Goal: Task Accomplishment & Management: Use online tool/utility

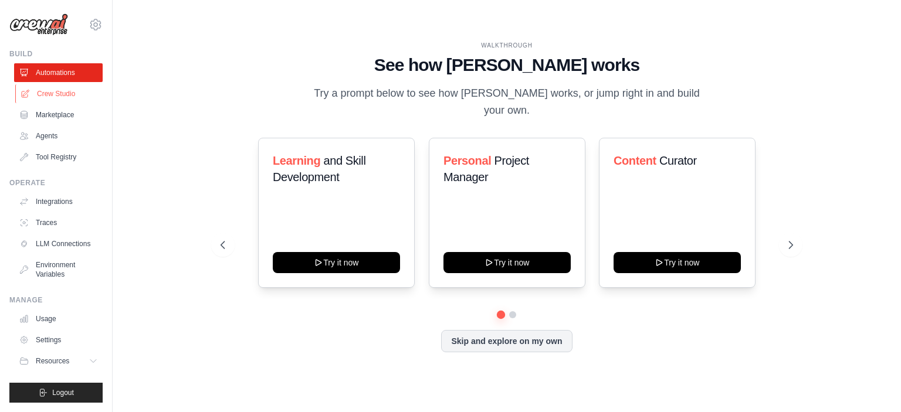
click at [75, 93] on link "Crew Studio" at bounding box center [59, 93] width 89 height 19
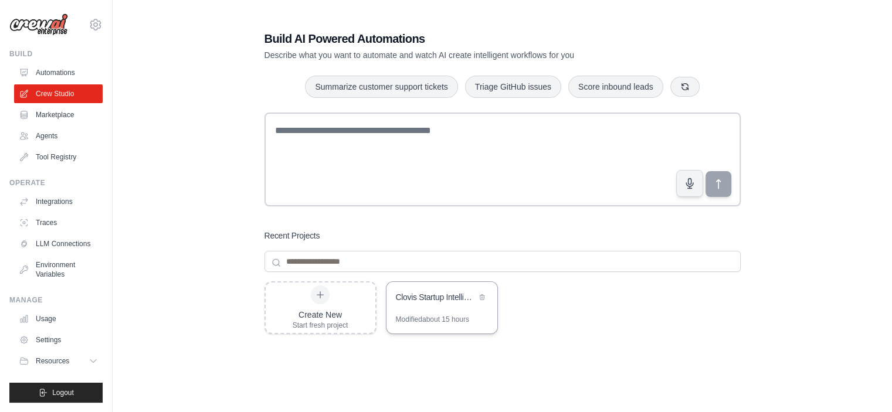
click at [453, 314] on div "Clovis Startup Intelligence Team" at bounding box center [441, 298] width 111 height 33
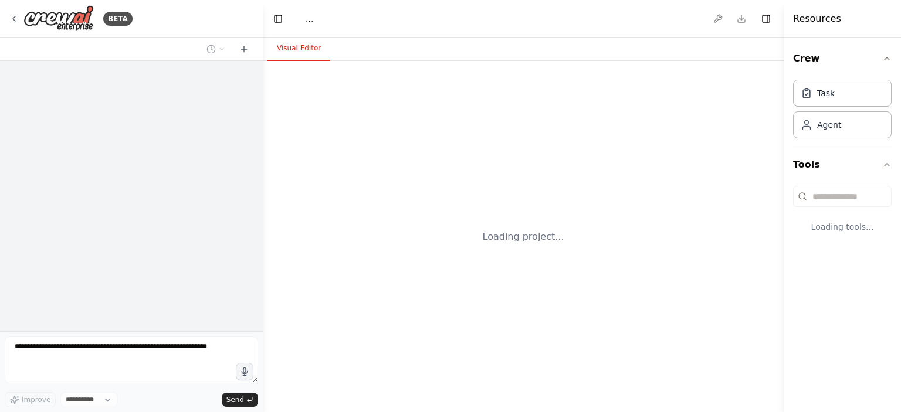
select select "****"
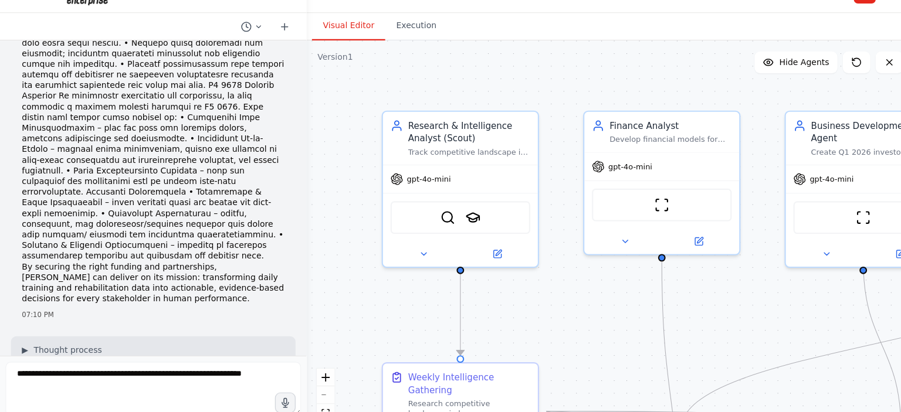
scroll to position [1941, 0]
click at [222, 52] on icon at bounding box center [221, 49] width 7 height 7
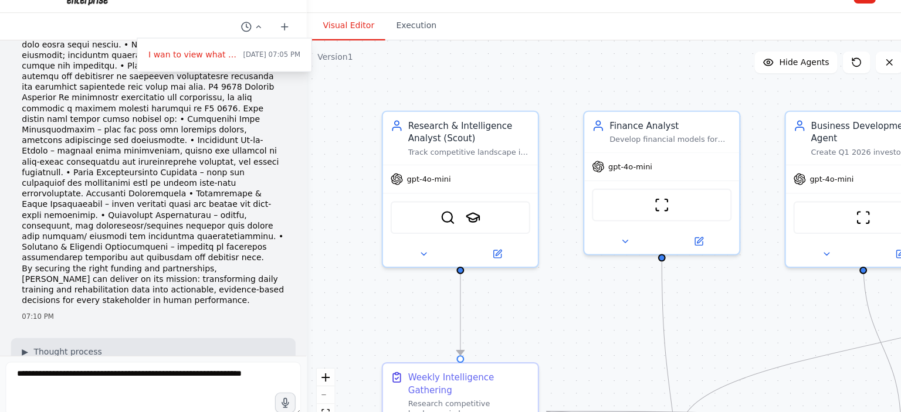
click at [175, 53] on div at bounding box center [131, 206] width 263 height 412
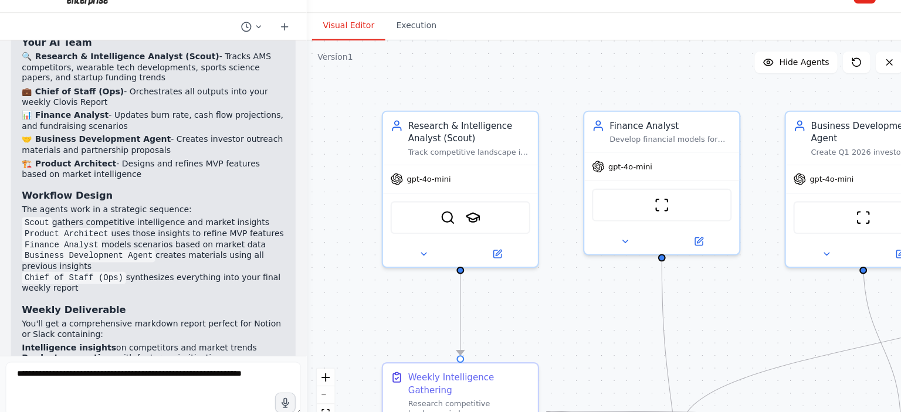
scroll to position [1022, 0]
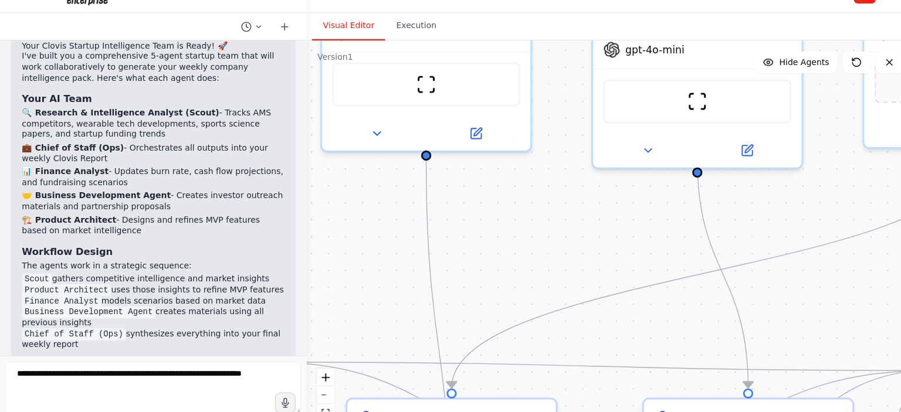
click at [369, 162] on div ".deletable-edge-delete-btn { width: 20px; height: 20px; border: 0px solid #ffff…" at bounding box center [523, 236] width 521 height 351
click at [366, 162] on div ".deletable-edge-delete-btn { width: 20px; height: 20px; border: 0px solid #ffff…" at bounding box center [523, 236] width 521 height 351
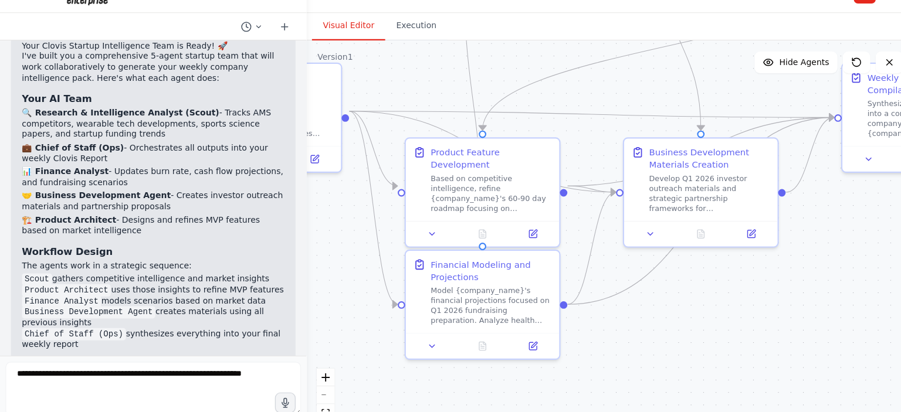
drag, startPoint x: 564, startPoint y: 347, endPoint x: 565, endPoint y: 311, distance: 35.8
click at [565, 311] on div ".deletable-edge-delete-btn { width: 20px; height: 20px; border: 0px solid #ffff…" at bounding box center [523, 236] width 521 height 351
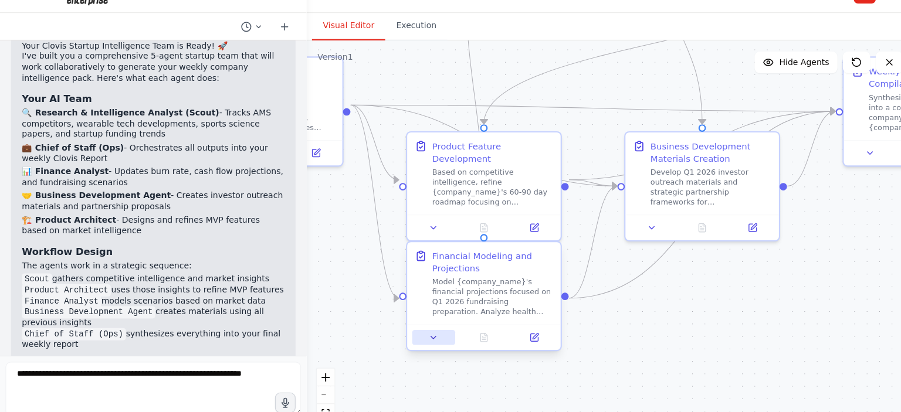
click at [371, 315] on icon at bounding box center [371, 316] width 4 height 2
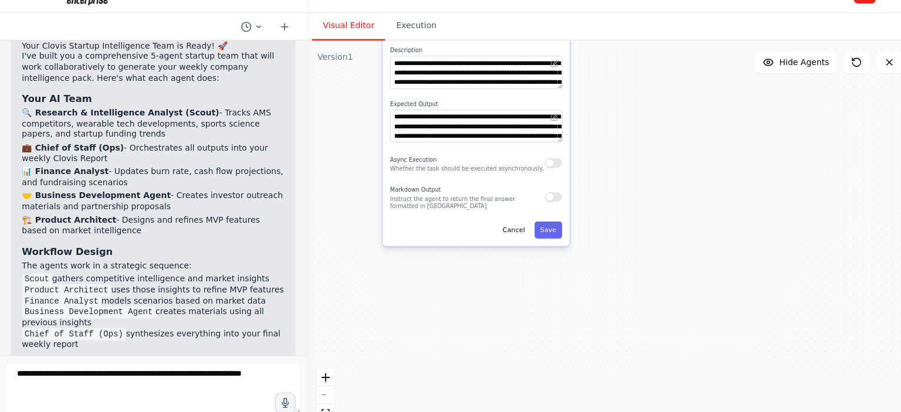
drag, startPoint x: 586, startPoint y: 311, endPoint x: 531, endPoint y: 9, distance: 306.9
click at [531, 9] on main "**********" at bounding box center [523, 206] width 521 height 412
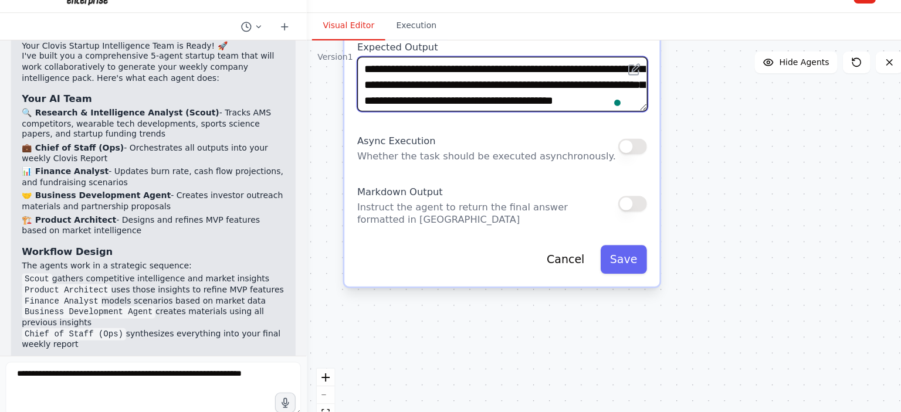
scroll to position [47, 0]
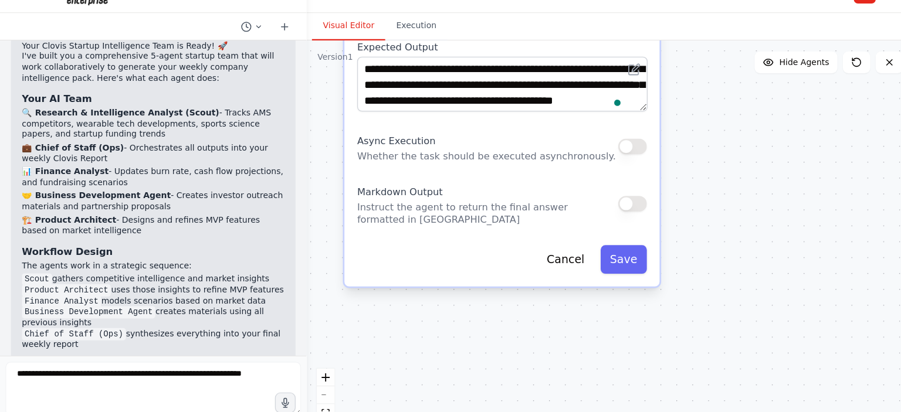
click at [693, 194] on div ".deletable-edge-delete-btn { width: 20px; height: 20px; border: 0px solid #ffff…" at bounding box center [523, 236] width 521 height 351
click at [490, 253] on button "Cancel" at bounding box center [484, 248] width 49 height 25
